Goal: Check status: Check status

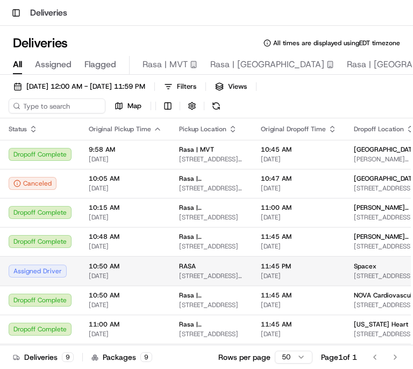
click at [313, 272] on span "[DATE]" at bounding box center [299, 275] width 76 height 9
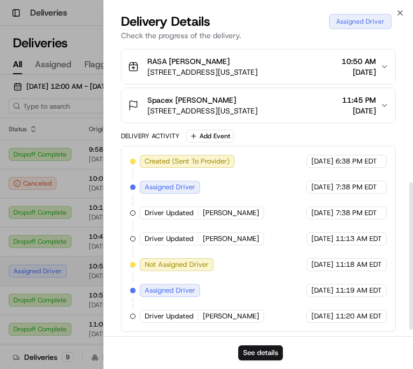
scroll to position [282, 0]
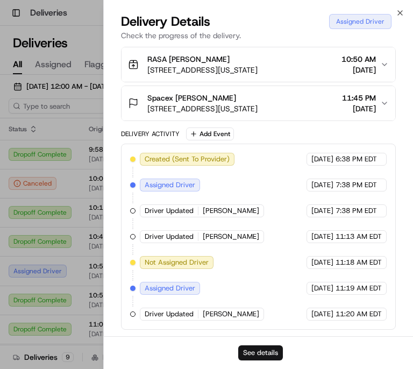
click at [267, 353] on button "See details" at bounding box center [260, 352] width 45 height 15
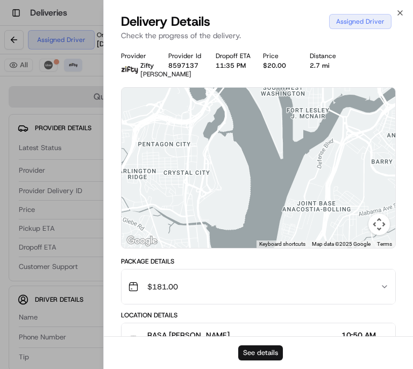
click at [275, 358] on button "See details" at bounding box center [260, 352] width 45 height 15
click at [281, 348] on button "See details" at bounding box center [260, 352] width 45 height 15
click at [258, 351] on button "See details" at bounding box center [260, 352] width 45 height 15
click at [385, 291] on icon "button" at bounding box center [384, 286] width 9 height 9
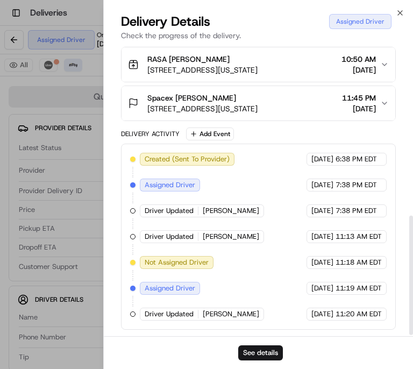
scroll to position [419, 0]
click at [401, 13] on icon "button" at bounding box center [400, 13] width 9 height 9
